Goal: Task Accomplishment & Management: Use online tool/utility

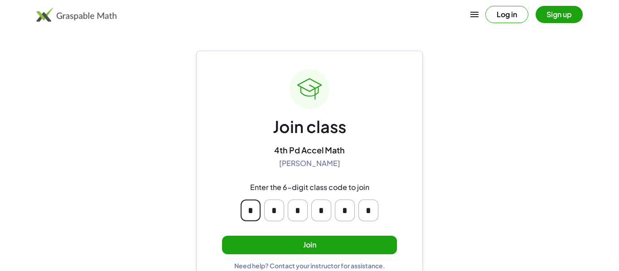
click at [254, 211] on input "*" at bounding box center [251, 211] width 20 height 22
click at [274, 210] on input "*" at bounding box center [274, 211] width 20 height 22
click at [296, 237] on button "Join" at bounding box center [309, 245] width 175 height 19
